Goal: Information Seeking & Learning: Learn about a topic

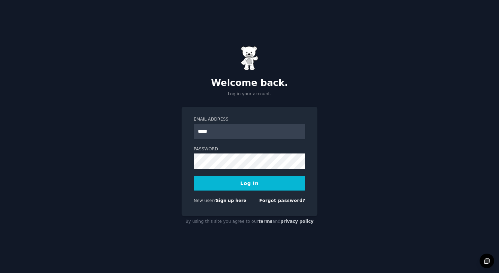
type input "**********"
click at [194, 176] on button "Log In" at bounding box center [250, 183] width 112 height 15
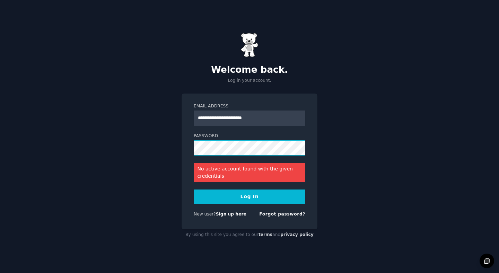
click at [194, 190] on button "Log In" at bounding box center [250, 197] width 112 height 15
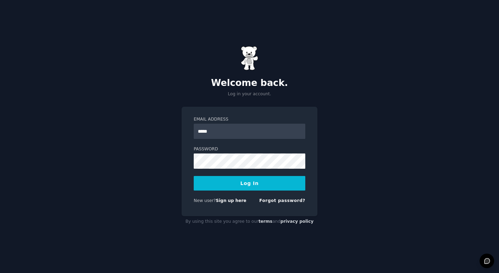
type input "**********"
click at [194, 176] on button "Log In" at bounding box center [250, 183] width 112 height 15
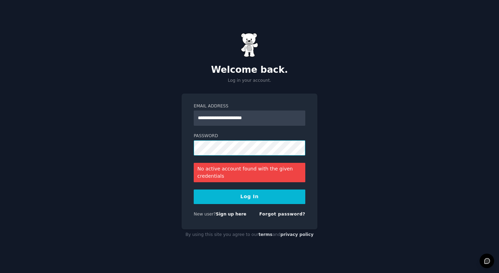
click at [194, 190] on button "Log In" at bounding box center [250, 197] width 112 height 15
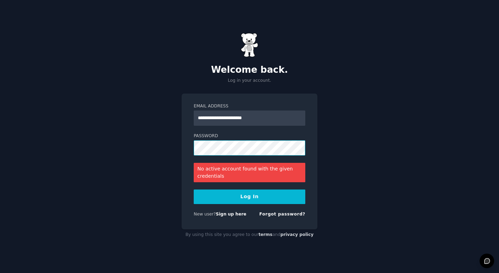
click at [194, 190] on button "Log In" at bounding box center [250, 197] width 112 height 15
click at [288, 212] on link "Forgot password?" at bounding box center [282, 214] width 46 height 5
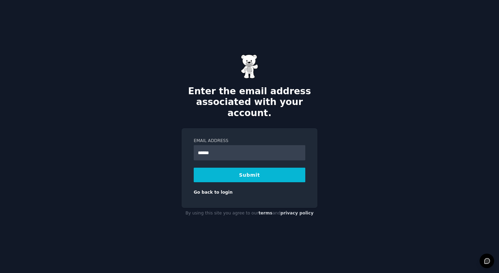
type input "**********"
click at [194, 168] on button "Submit" at bounding box center [250, 175] width 112 height 15
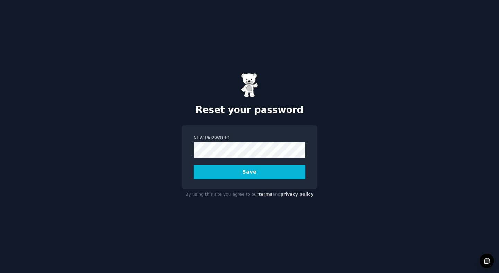
click at [194, 165] on button "Save" at bounding box center [250, 172] width 112 height 15
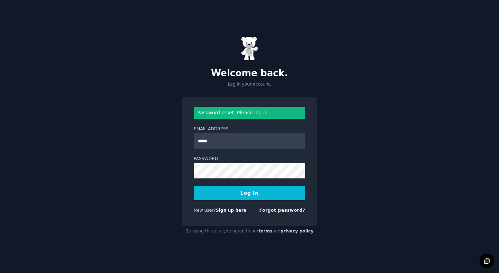
type input "**********"
click at [194, 186] on button "Log In" at bounding box center [250, 193] width 112 height 15
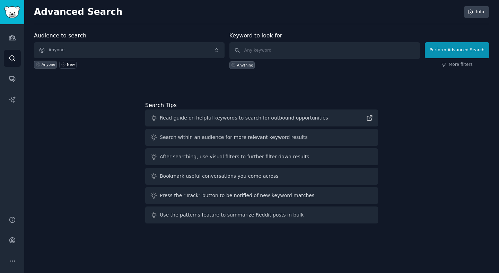
click at [78, 113] on div "Audience to search Anyone Anyone New Keyword to look for Anything Perform Advan…" at bounding box center [261, 129] width 455 height 195
drag, startPoint x: 139, startPoint y: 97, endPoint x: 135, endPoint y: 96, distance: 3.5
click at [139, 97] on div "Audience to search Anyone Anyone New Keyword to look for Anything Perform Advan…" at bounding box center [261, 129] width 455 height 195
click at [14, 33] on link "Audiences" at bounding box center [12, 37] width 17 height 17
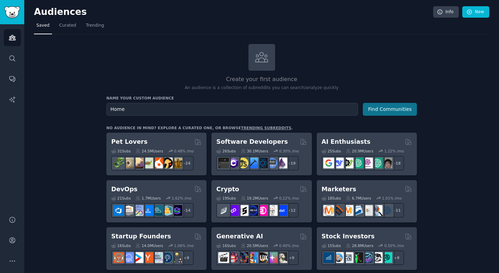
type input "Home"
click at [393, 111] on button "Find Communities" at bounding box center [390, 109] width 54 height 13
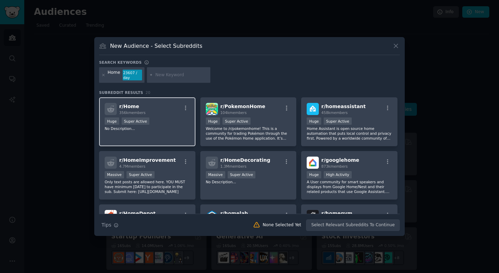
click at [166, 109] on div "r/ Home 356k members" at bounding box center [147, 109] width 85 height 12
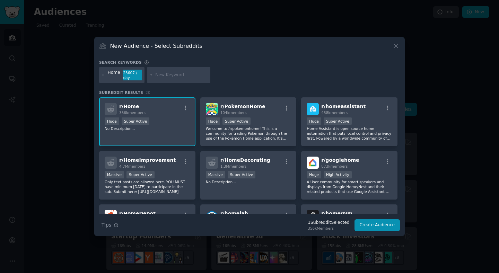
click at [169, 108] on div "r/ Home 356k members" at bounding box center [147, 109] width 85 height 12
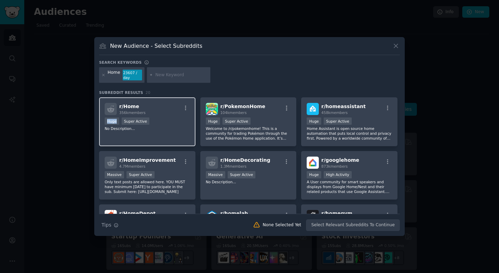
click at [169, 108] on div "r/ Home 356k members" at bounding box center [147, 109] width 85 height 12
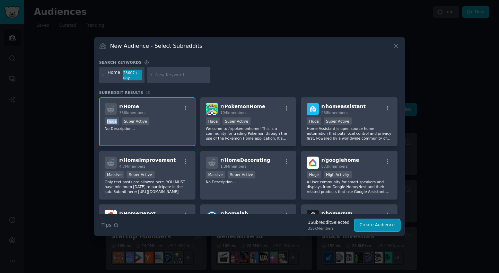
click at [368, 225] on button "Create Audience" at bounding box center [378, 225] width 46 height 12
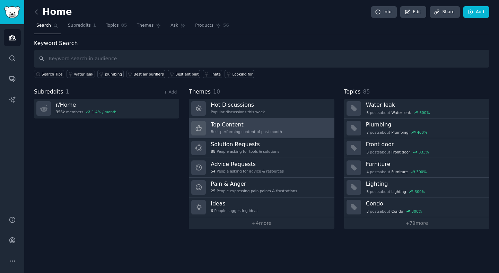
click at [269, 125] on h3 "Top Content" at bounding box center [246, 124] width 71 height 7
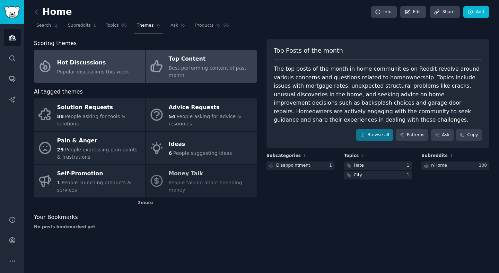
click at [101, 68] on div "Popular discussions this week" at bounding box center [93, 71] width 72 height 7
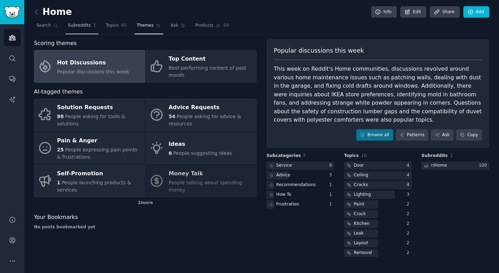
click at [93, 28] on span "1" at bounding box center [94, 26] width 3 height 6
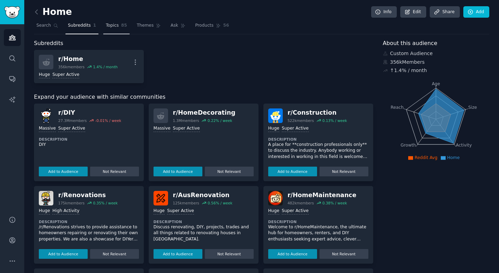
click at [112, 27] on span "Topics" at bounding box center [112, 26] width 13 height 6
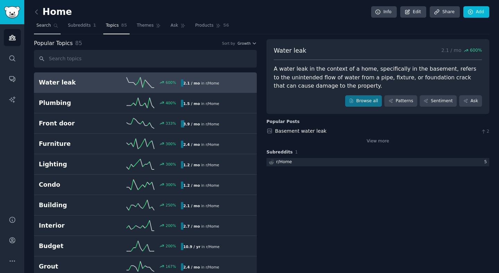
click at [49, 26] on span "Search" at bounding box center [43, 26] width 15 height 6
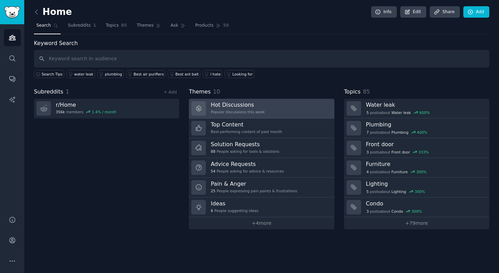
click at [260, 110] on div "Popular discussions this week" at bounding box center [238, 112] width 54 height 5
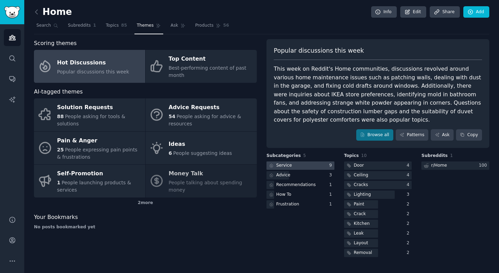
click at [294, 166] on div at bounding box center [301, 166] width 68 height 9
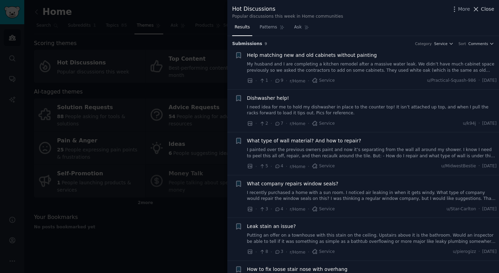
click at [489, 9] on span "Close" at bounding box center [487, 9] width 13 height 7
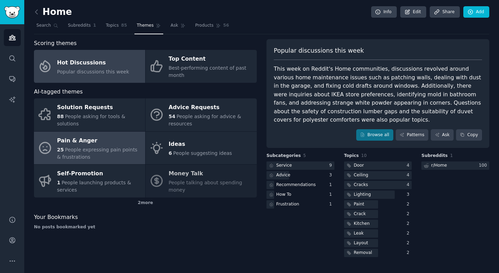
click at [92, 145] on div "Pain & Anger" at bounding box center [99, 140] width 85 height 11
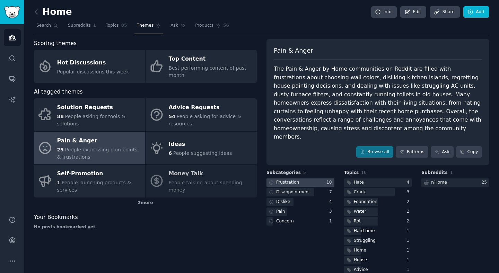
click at [310, 178] on div at bounding box center [301, 182] width 68 height 9
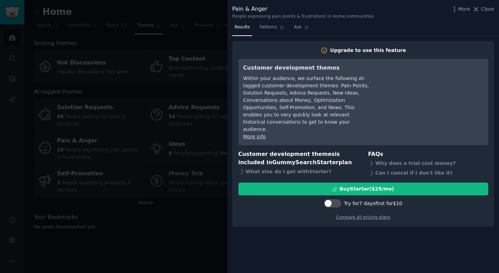
click at [490, 7] on span "Close" at bounding box center [487, 9] width 13 height 7
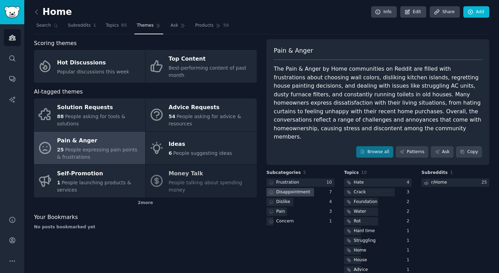
click at [301, 189] on div "Disappointment" at bounding box center [293, 192] width 34 height 6
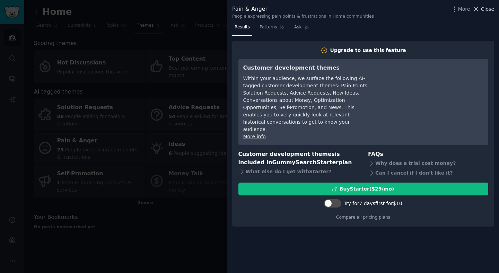
click at [486, 10] on span "Close" at bounding box center [487, 9] width 13 height 7
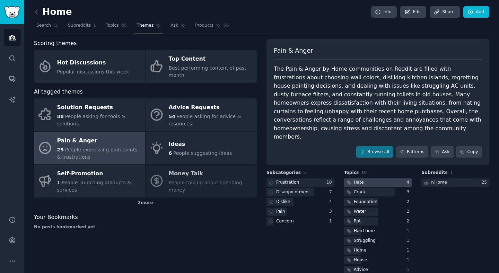
click at [372, 178] on div at bounding box center [378, 182] width 68 height 9
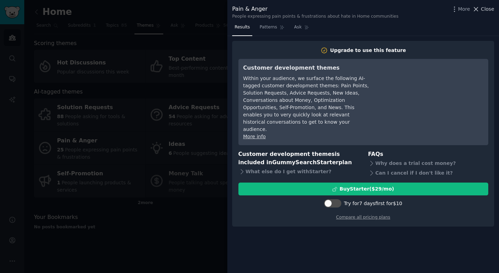
click at [487, 11] on span "Close" at bounding box center [487, 9] width 13 height 7
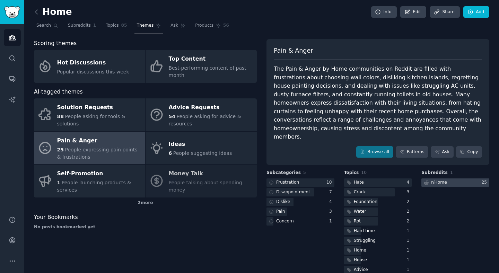
click at [446, 178] on div at bounding box center [455, 182] width 68 height 9
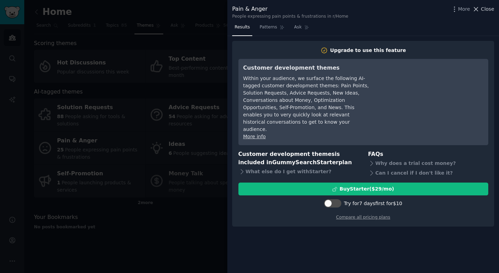
click at [485, 9] on span "Close" at bounding box center [487, 9] width 13 height 7
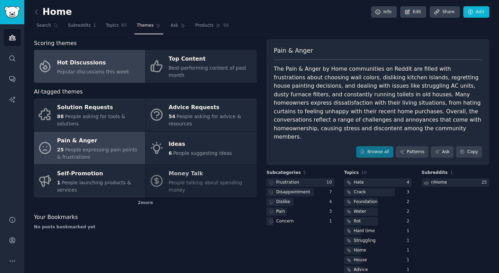
click at [120, 70] on span "Popular discussions this week" at bounding box center [93, 72] width 72 height 6
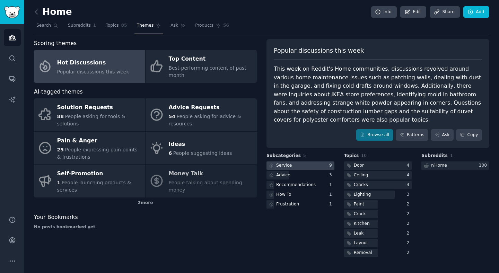
click at [309, 166] on div at bounding box center [301, 166] width 68 height 9
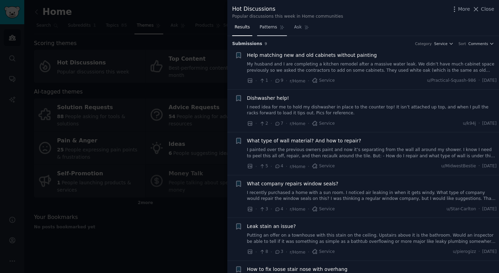
click at [268, 25] on span "Patterns" at bounding box center [268, 27] width 17 height 6
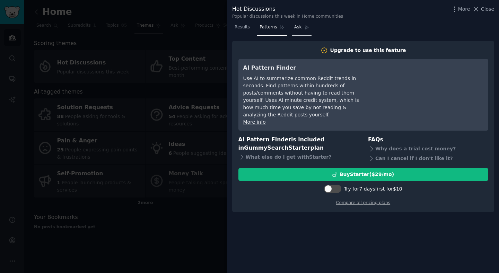
click at [304, 28] on icon at bounding box center [306, 27] width 5 height 5
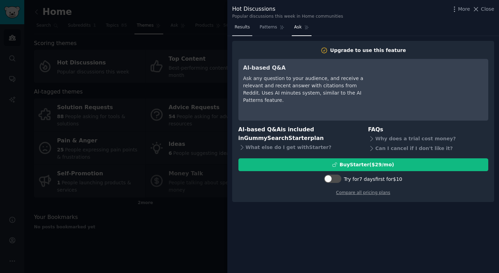
click at [248, 28] on span "Results" at bounding box center [242, 27] width 15 height 6
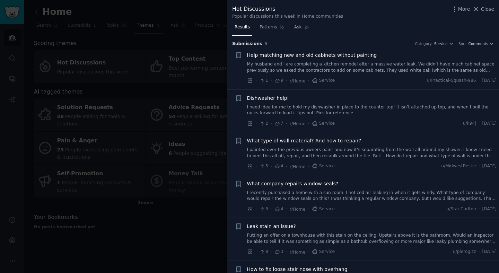
scroll to position [141, 0]
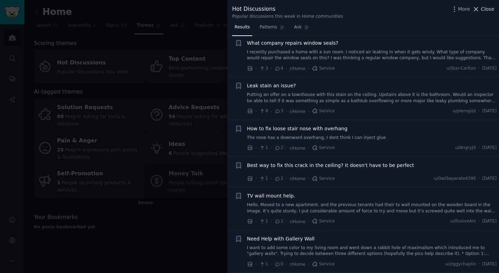
click at [485, 10] on span "Close" at bounding box center [487, 9] width 13 height 7
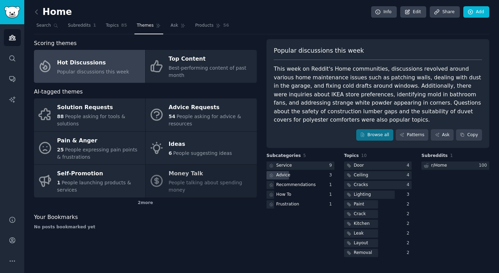
click at [287, 175] on div "Advice" at bounding box center [283, 175] width 14 height 6
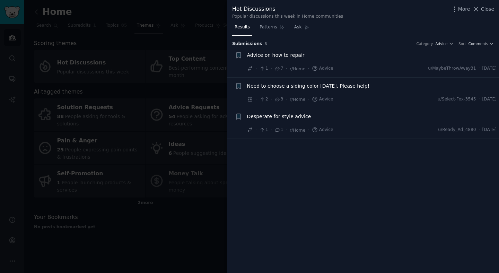
click at [488, 9] on span "Close" at bounding box center [487, 9] width 13 height 7
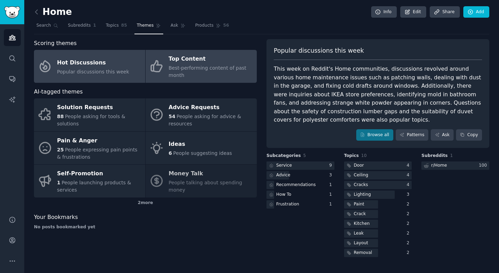
click at [200, 63] on div "Top Content" at bounding box center [211, 59] width 85 height 11
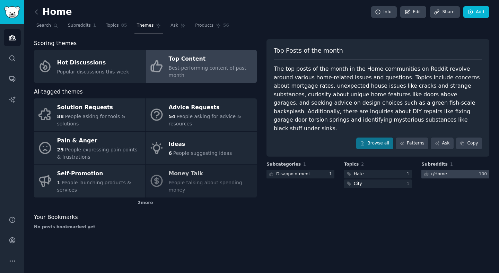
click at [443, 171] on div "r/ Home" at bounding box center [439, 174] width 16 height 6
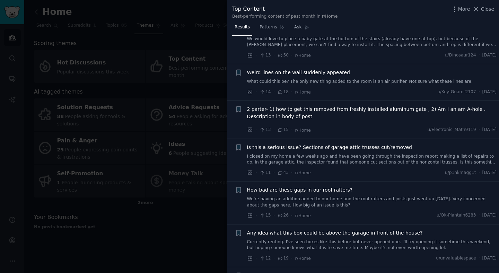
scroll to position [3751, 0]
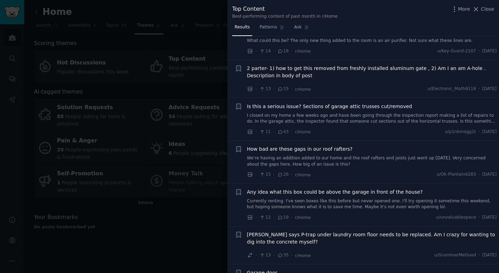
click at [490, 11] on span "Close" at bounding box center [487, 9] width 13 height 7
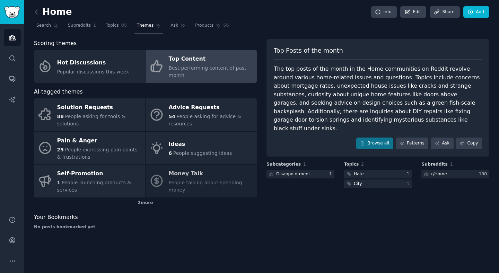
drag, startPoint x: 61, startPoint y: 10, endPoint x: 48, endPoint y: 10, distance: 12.8
click at [60, 10] on h2 "Home" at bounding box center [53, 12] width 38 height 11
click at [36, 13] on icon at bounding box center [36, 11] width 7 height 7
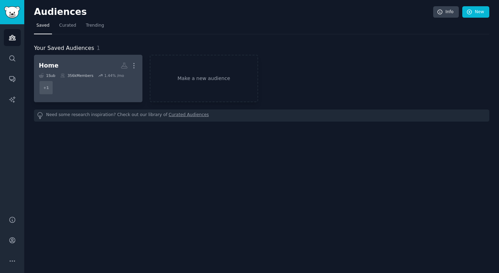
click at [65, 73] on div "356k Members" at bounding box center [76, 75] width 33 height 5
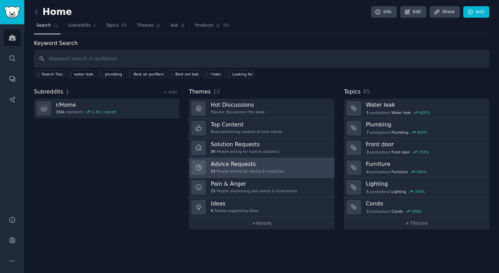
click at [285, 168] on link "Advice Requests 54 People asking for advice & resources" at bounding box center [261, 168] width 145 height 20
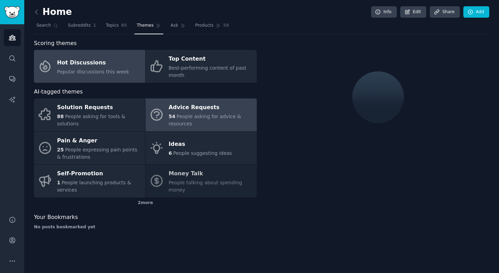
click at [117, 69] on span "Popular discussions this week" at bounding box center [93, 72] width 72 height 6
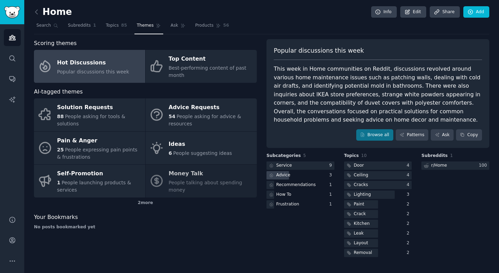
click at [290, 173] on div "Advice" at bounding box center [279, 175] width 25 height 9
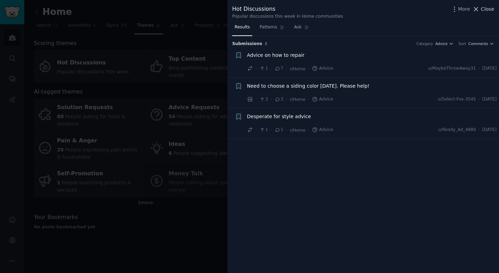
click at [483, 8] on span "Close" at bounding box center [487, 9] width 13 height 7
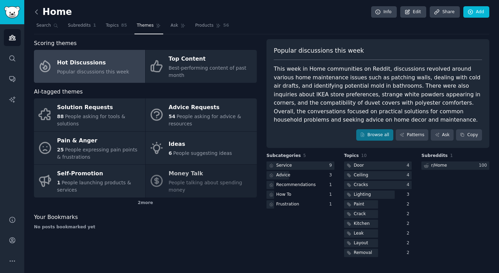
click at [35, 12] on icon at bounding box center [36, 12] width 2 height 4
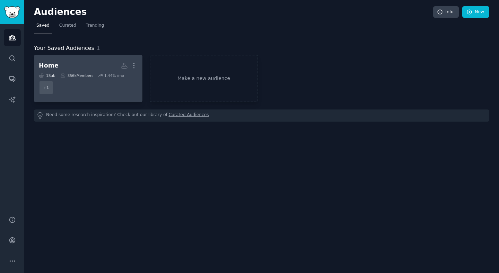
click at [70, 72] on div "Home More 1 Sub 356k Members 1.44 % /mo + 1" at bounding box center [88, 79] width 99 height 38
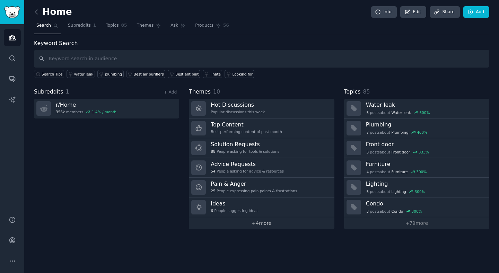
click at [271, 220] on link "+ 4 more" at bounding box center [261, 223] width 145 height 12
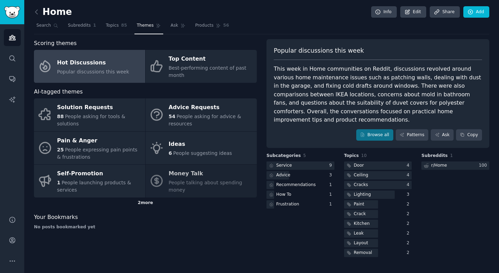
click at [132, 201] on div "2 more" at bounding box center [145, 203] width 223 height 11
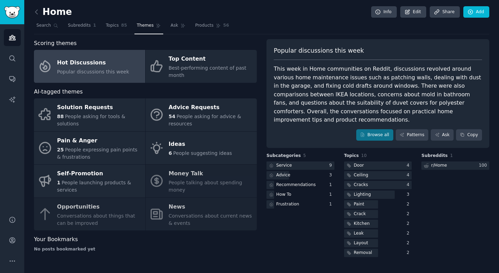
click at [190, 178] on div "Solution Requests 88 People asking for tools & solutions Advice Requests 54 Peo…" at bounding box center [145, 164] width 223 height 132
drag, startPoint x: 189, startPoint y: 217, endPoint x: 141, endPoint y: 224, distance: 48.2
click at [189, 217] on div "Solution Requests 88 People asking for tools & solutions Advice Requests 54 Peo…" at bounding box center [145, 164] width 223 height 132
click at [114, 224] on div "Solution Requests 88 People asking for tools & solutions Advice Requests 54 Peo…" at bounding box center [145, 164] width 223 height 132
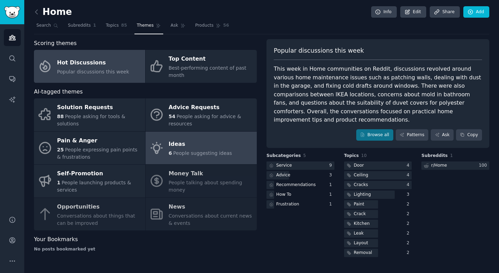
click at [175, 149] on div "Ideas" at bounding box center [200, 144] width 63 height 11
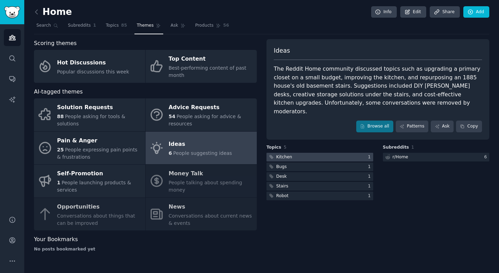
click at [285, 154] on div "Kitchen" at bounding box center [284, 157] width 16 height 6
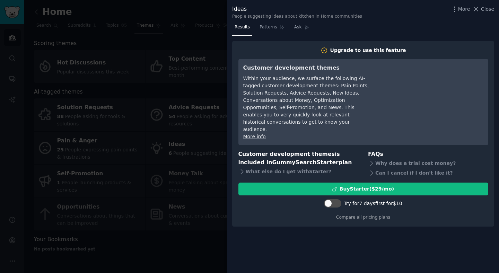
click at [484, 8] on span "Close" at bounding box center [487, 9] width 13 height 7
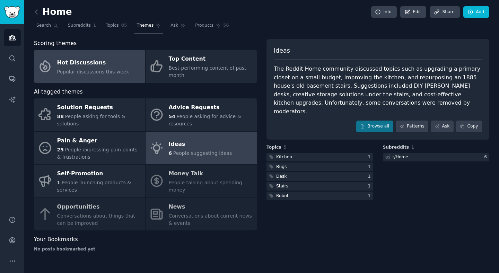
click at [94, 69] on span "Popular discussions this week" at bounding box center [93, 72] width 72 height 6
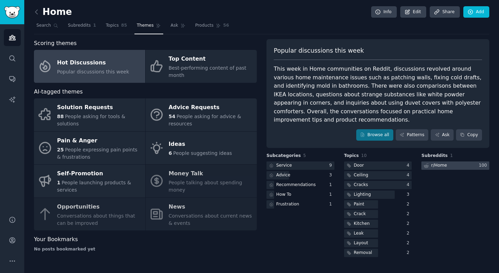
click at [446, 165] on div "r/ Home" at bounding box center [434, 166] width 27 height 9
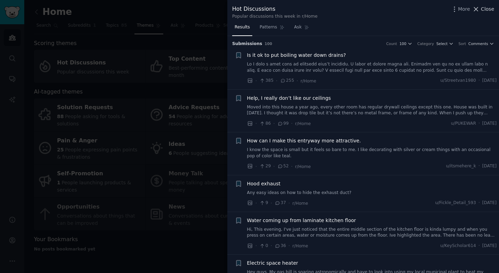
click at [486, 8] on span "Close" at bounding box center [487, 9] width 13 height 7
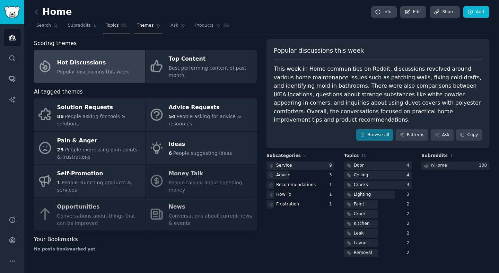
click at [118, 27] on link "Topics 85" at bounding box center [116, 27] width 26 height 14
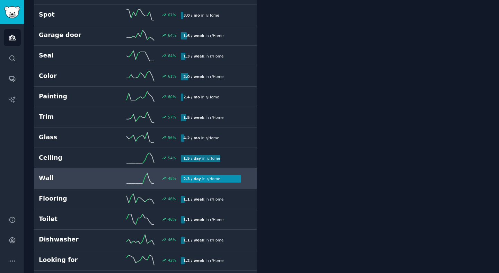
click at [80, 174] on h2 "Wall" at bounding box center [74, 178] width 71 height 9
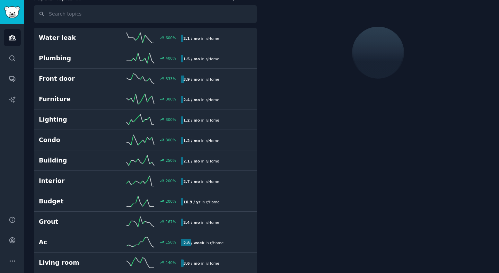
scroll to position [39, 0]
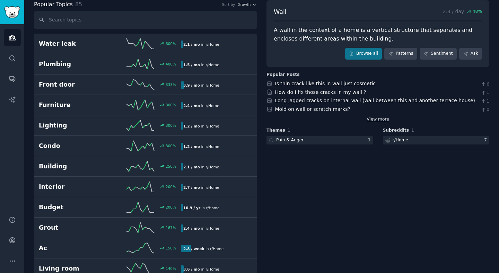
click at [380, 118] on link "View more" at bounding box center [378, 119] width 23 height 6
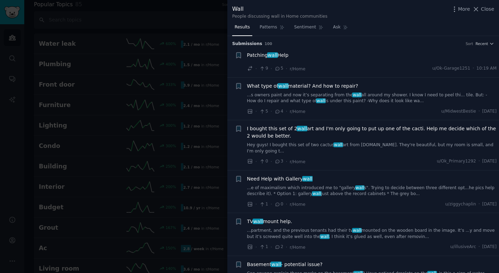
click at [314, 63] on div "Patching wall Help · 9 · 5 · r/Home u/Ok-Garage1251 · 10:19 AM" at bounding box center [372, 62] width 250 height 21
click at [266, 52] on span "Patching wall Help" at bounding box center [268, 55] width 42 height 7
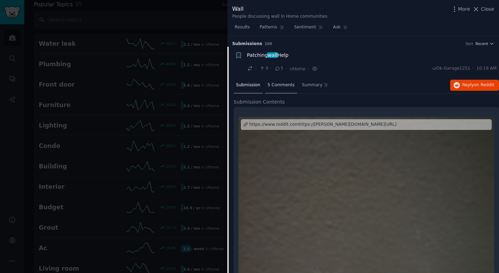
click at [280, 87] on span "5 Comments" at bounding box center [281, 85] width 27 height 6
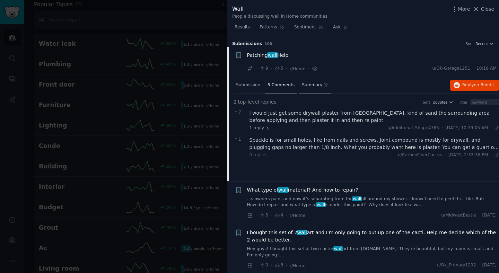
click at [314, 86] on span "Summary" at bounding box center [312, 85] width 20 height 6
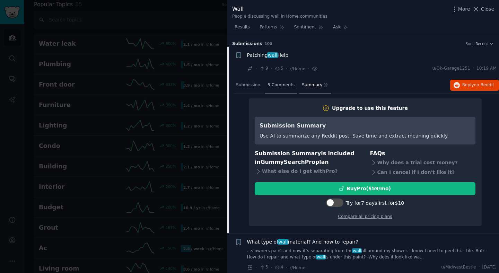
click at [282, 86] on span "5 Comments" at bounding box center [281, 85] width 27 height 6
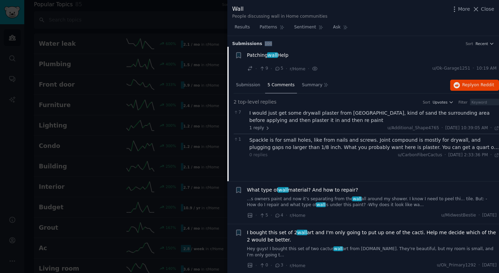
drag, startPoint x: 261, startPoint y: 43, endPoint x: 284, endPoint y: 44, distance: 22.2
click at [284, 44] on h3 "Submission s 100 Sort Recent" at bounding box center [363, 44] width 262 height 6
click at [365, 69] on div "· 9 · 5 · r/Home · u/Ok-Garage1251 · 10:19 AM" at bounding box center [372, 68] width 250 height 7
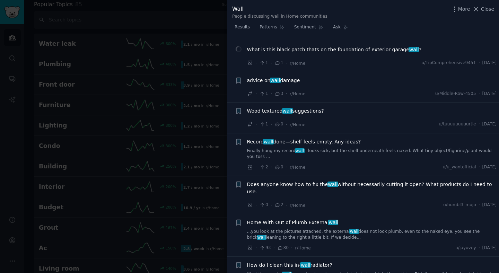
click at [351, 143] on span "Record wall done—shelf feels empty. Any ideas?" at bounding box center [304, 141] width 114 height 7
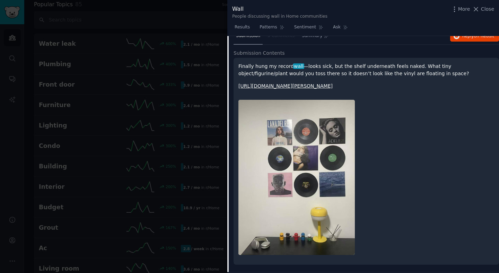
scroll to position [3138, 0]
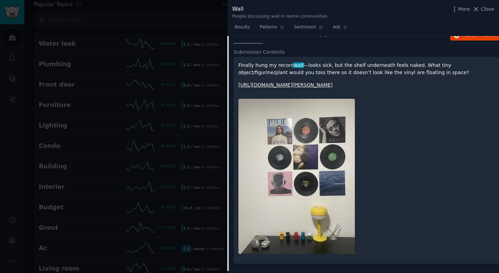
click at [176, 27] on div at bounding box center [249, 136] width 499 height 273
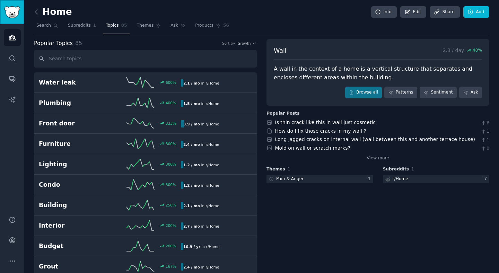
click at [13, 17] on img "Sidebar" at bounding box center [12, 12] width 16 height 12
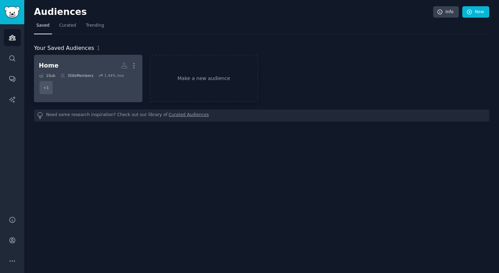
click at [76, 60] on h2 "Home Custom Audience More" at bounding box center [88, 66] width 99 height 12
